Goal: Task Accomplishment & Management: Complete application form

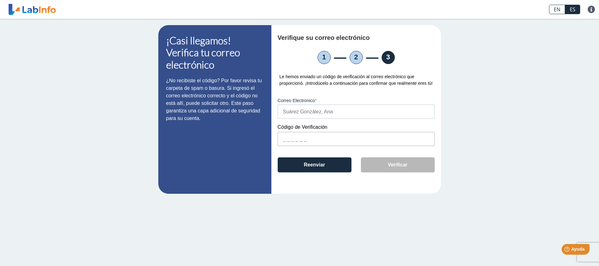
click at [280, 146] on input "text" at bounding box center [356, 139] width 157 height 14
type input "bfe0dd"
click at [396, 171] on button "Verificar" at bounding box center [398, 164] width 74 height 15
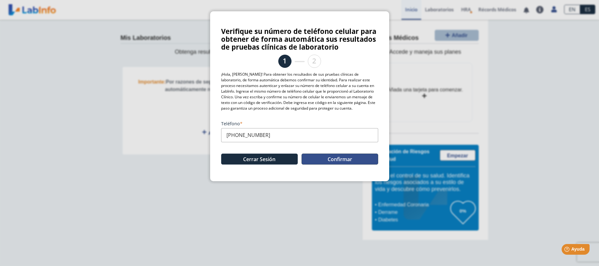
click at [340, 158] on button "Confirmar" at bounding box center [340, 159] width 77 height 11
